Goal: Communication & Community: Answer question/provide support

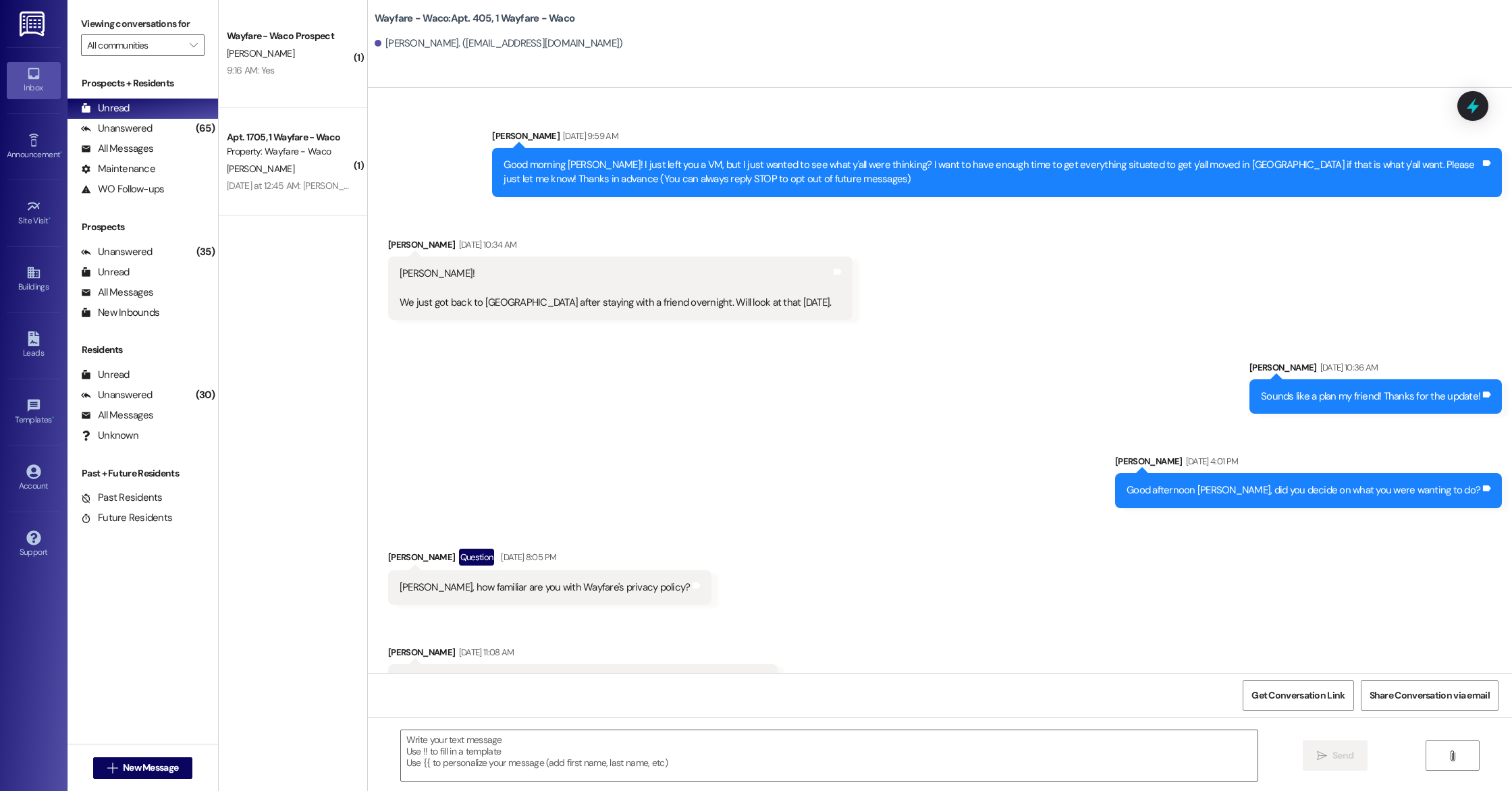
scroll to position [8618, 0]
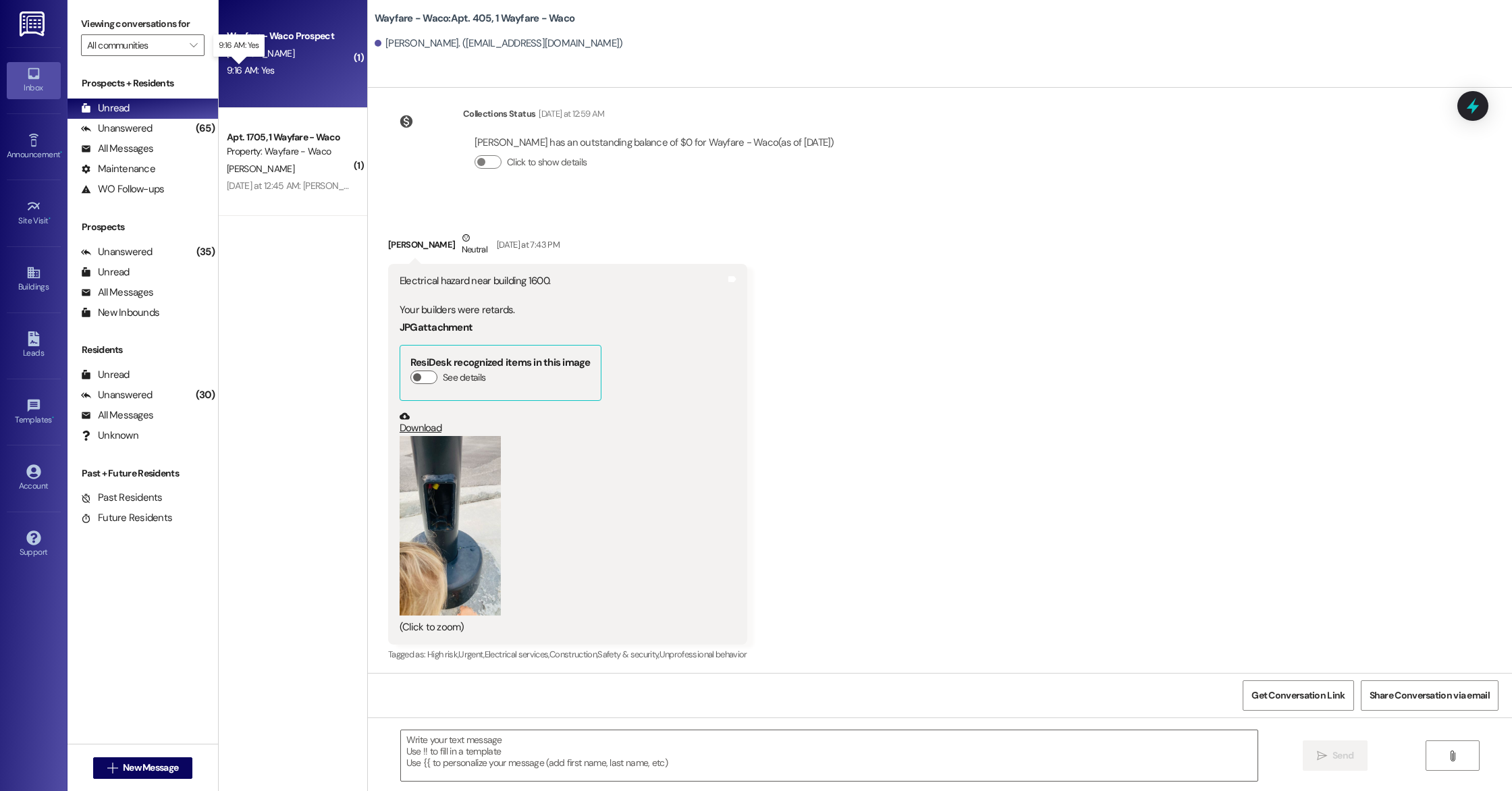
click at [259, 72] on div "9:16 AM: Yes 9:16 AM: Yes" at bounding box center [251, 70] width 48 height 12
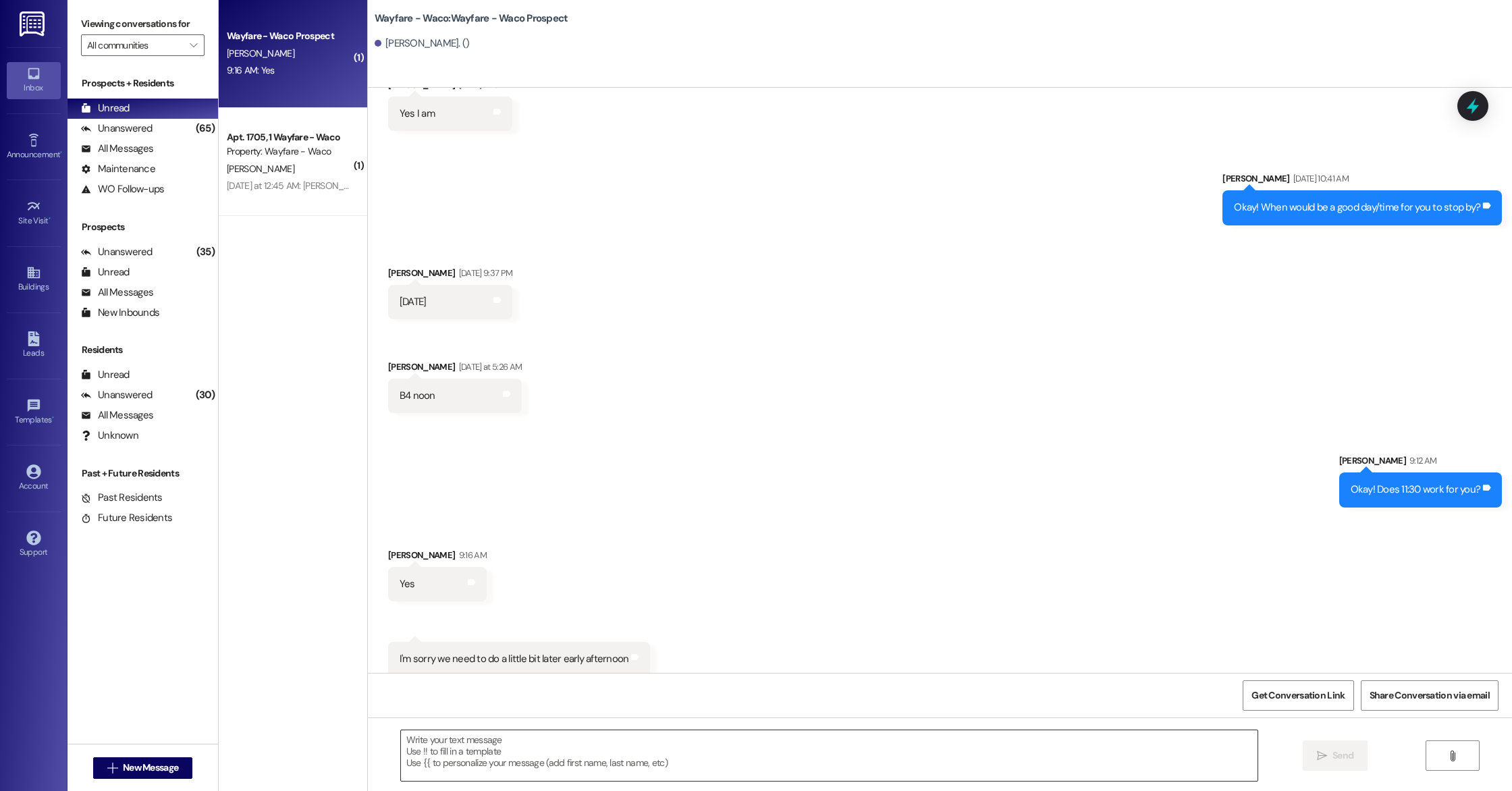
click at [693, 758] on textarea at bounding box center [829, 756] width 856 height 51
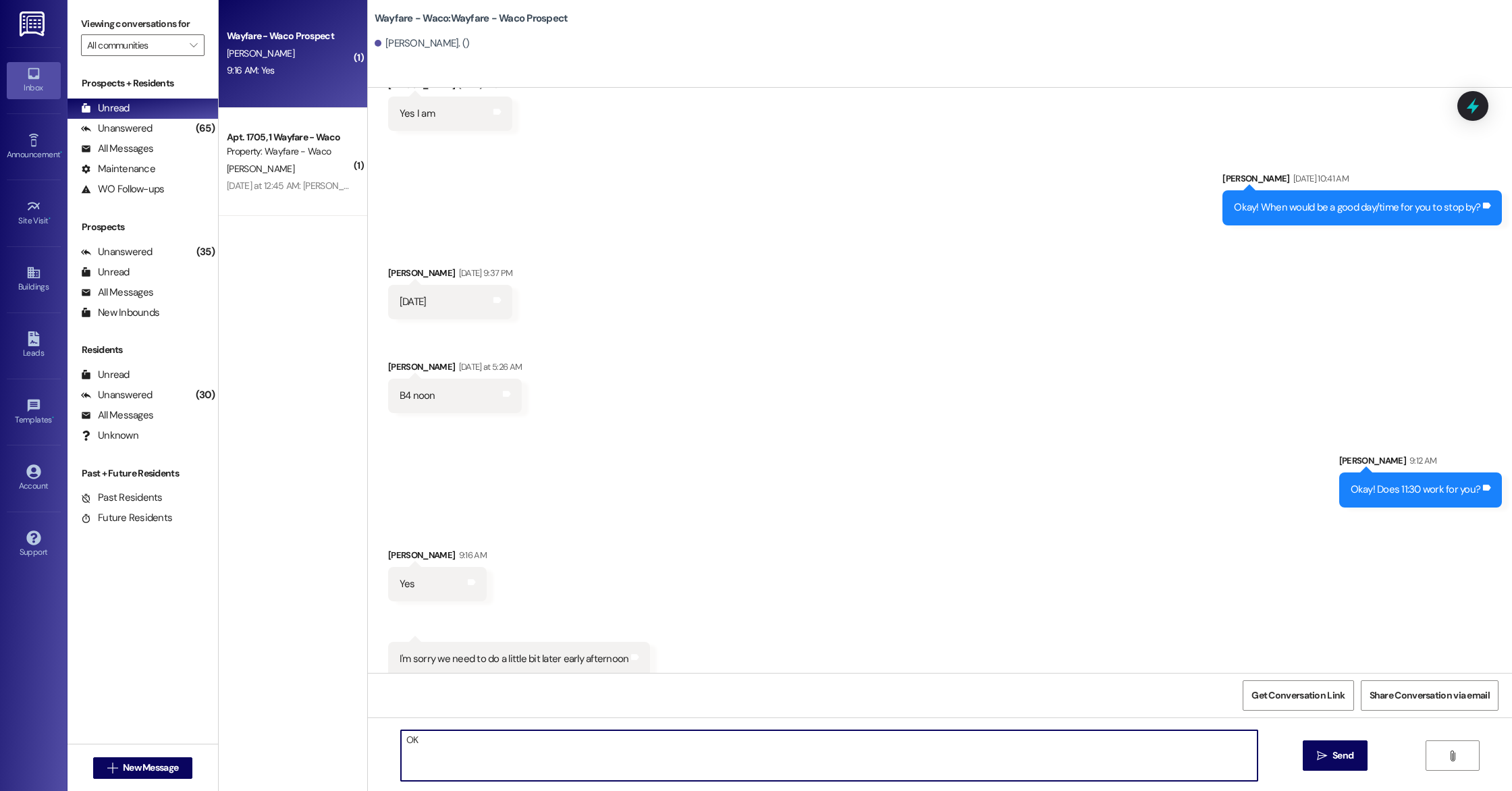
type textarea "O"
type textarea "No worries, how about 2pm?"
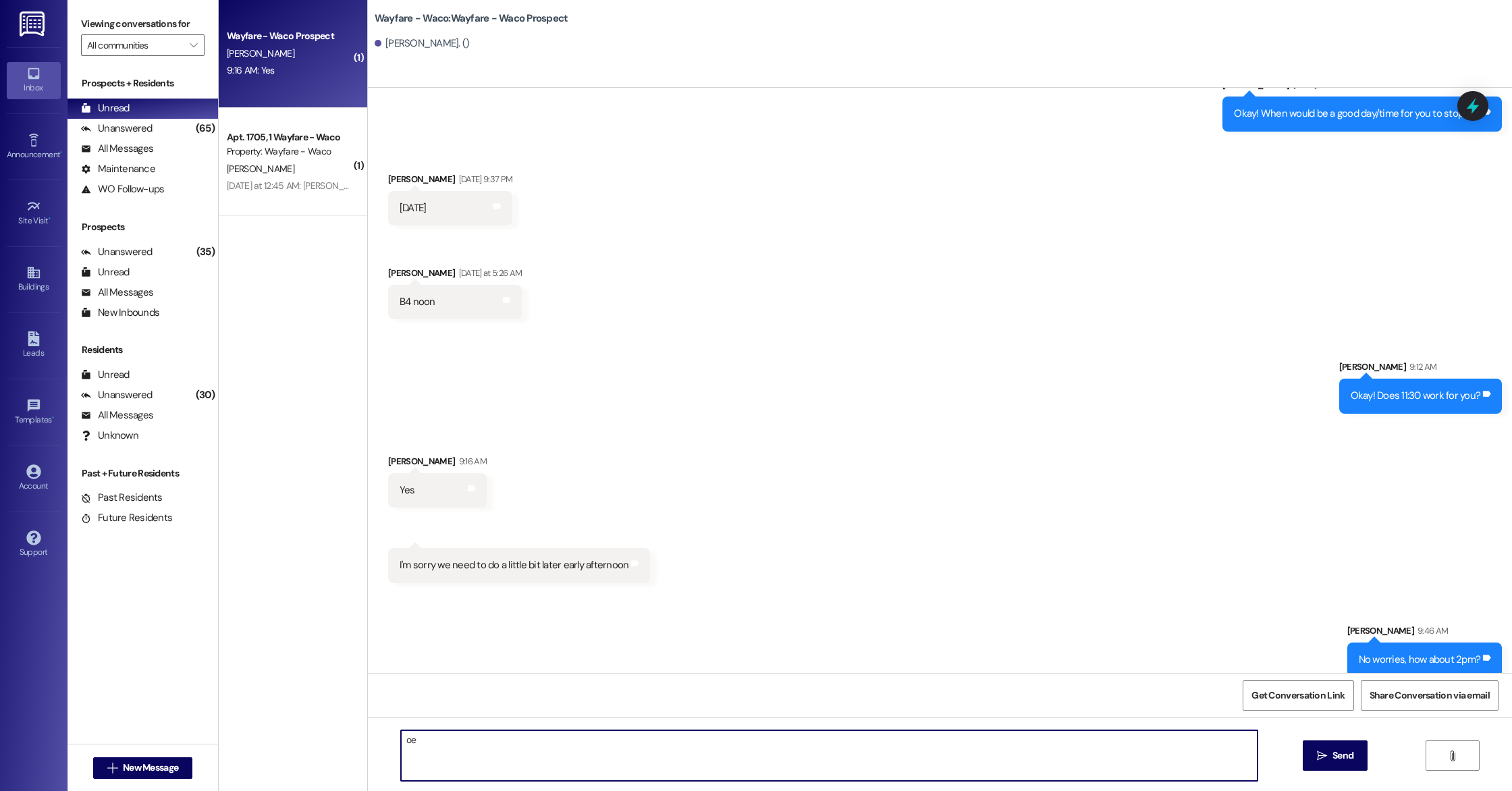
type textarea "o"
type textarea "W"
click at [39, 290] on div "Buildings" at bounding box center [33, 286] width 67 height 13
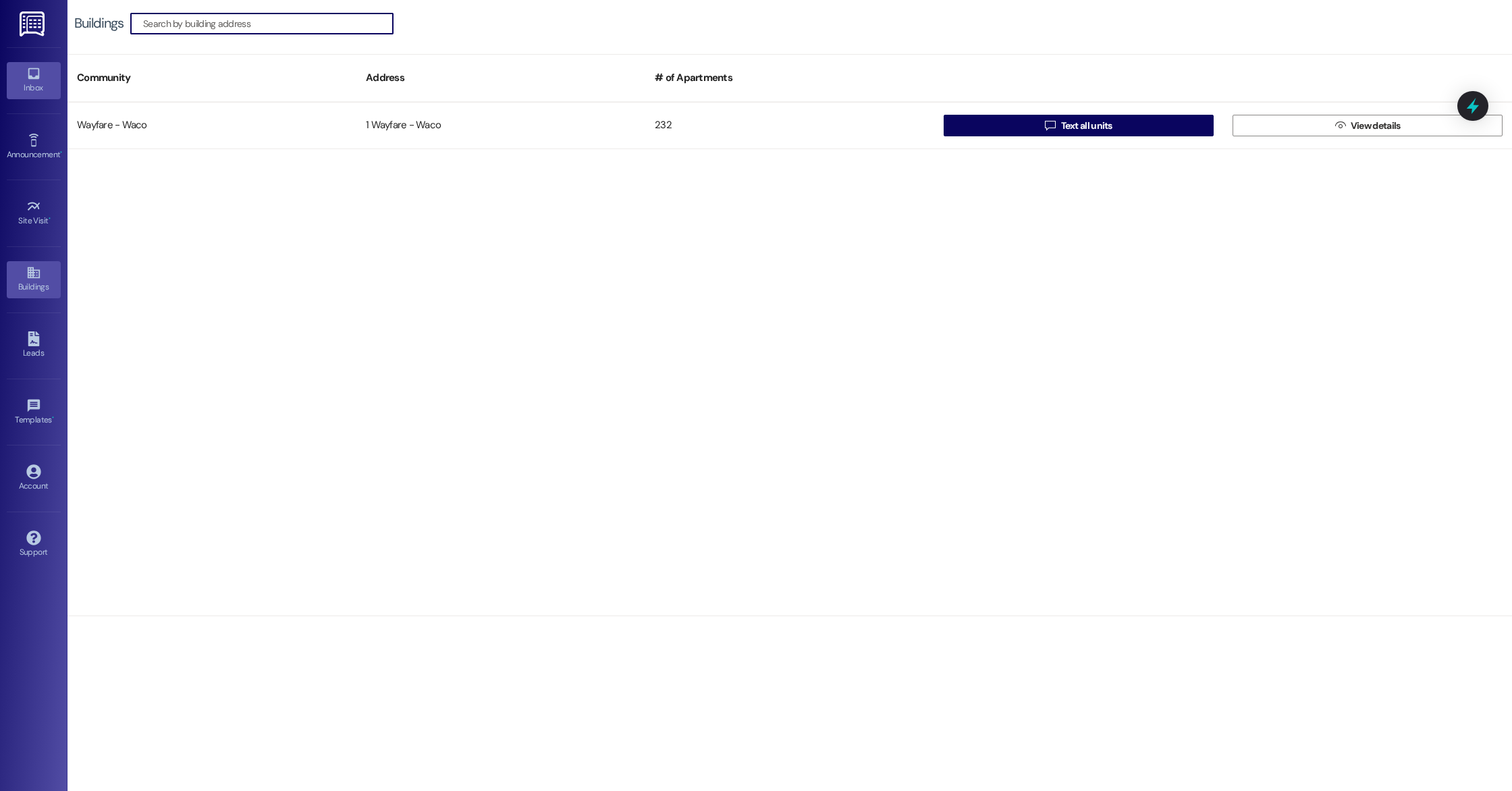
click at [35, 90] on div "Inbox" at bounding box center [33, 88] width 67 height 13
